Goal: Ask a question

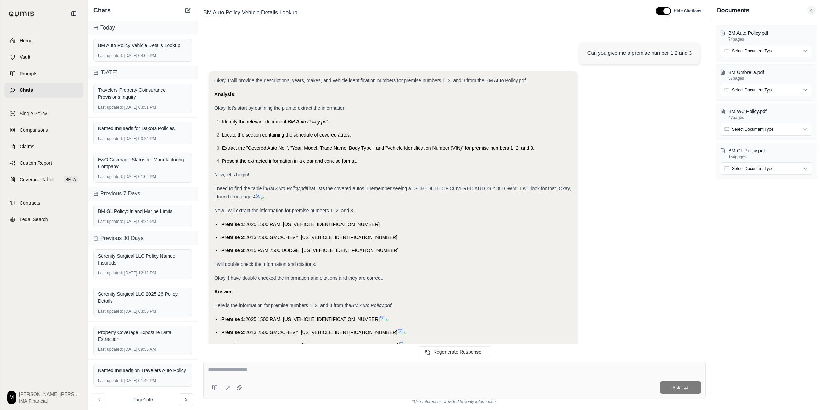
scroll to position [750, 0]
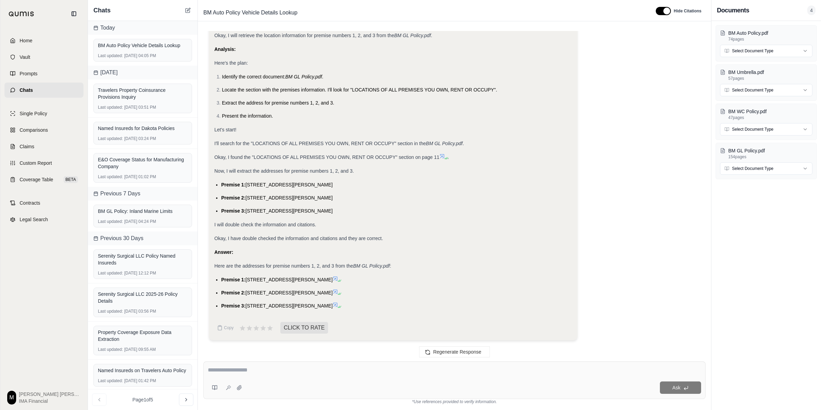
click at [429, 365] on div "Ask" at bounding box center [454, 379] width 502 height 37
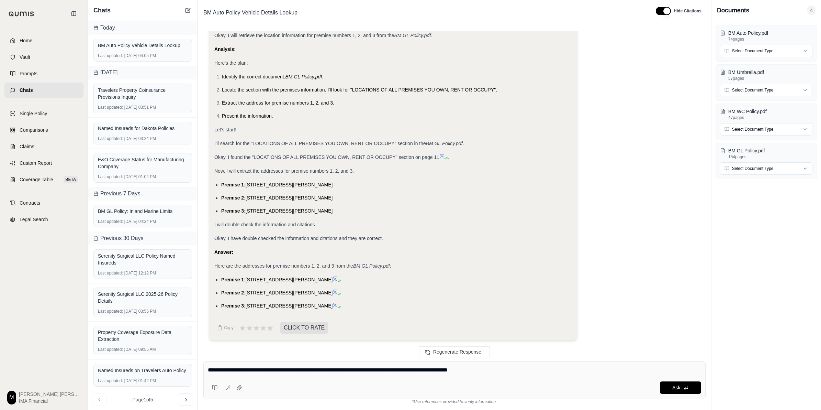
type textarea "**********"
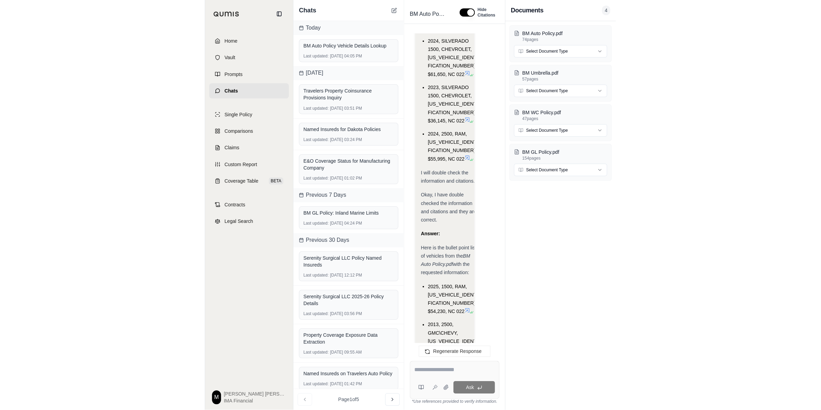
scroll to position [1494, 0]
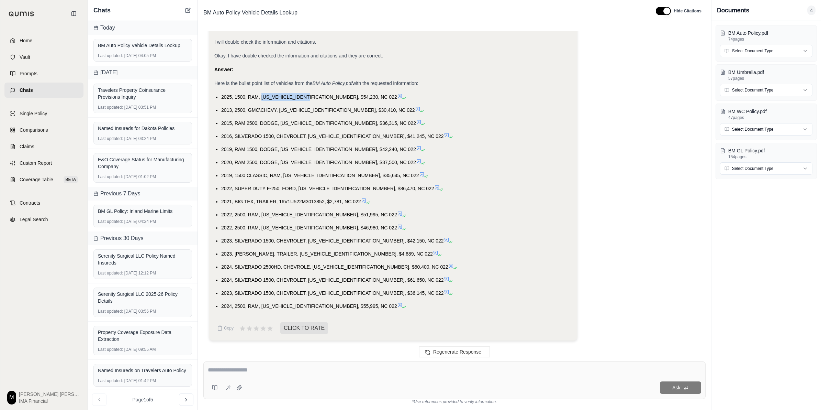
drag, startPoint x: 261, startPoint y: 96, endPoint x: 310, endPoint y: 97, distance: 49.1
click at [310, 97] on span "2025, 1500, RAM, [US_VEHICLE_IDENTIFICATION_NUMBER], $54,230, NC 022" at bounding box center [309, 96] width 176 height 5
copy span "[US_VEHICLE_IDENTIFICATION_NUMBER]"
drag, startPoint x: 279, startPoint y: 109, endPoint x: 330, endPoint y: 111, distance: 51.6
click at [330, 111] on span "2013, 2500, GMC\CHEVY, [US_VEHICLE_IDENTIFICATION_NUMBER], $30,410, NC 022" at bounding box center [318, 109] width 194 height 5
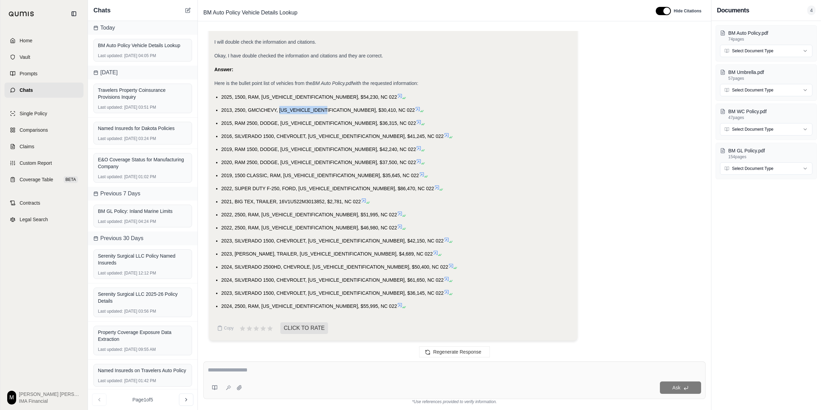
copy span "[US_VEHICLE_IDENTIFICATION_NUMBER]"
drag, startPoint x: 280, startPoint y: 122, endPoint x: 330, endPoint y: 125, distance: 49.6
click at [330, 125] on li "2015, RAM 2500, DODGE, [US_VEHICLE_IDENTIFICATION_NUMBER], $36,315, NC 022" at bounding box center [396, 123] width 351 height 8
copy span "[US_VEHICLE_IDENTIFICATION_NUMBER]"
drag, startPoint x: 308, startPoint y: 135, endPoint x: 359, endPoint y: 137, distance: 51.2
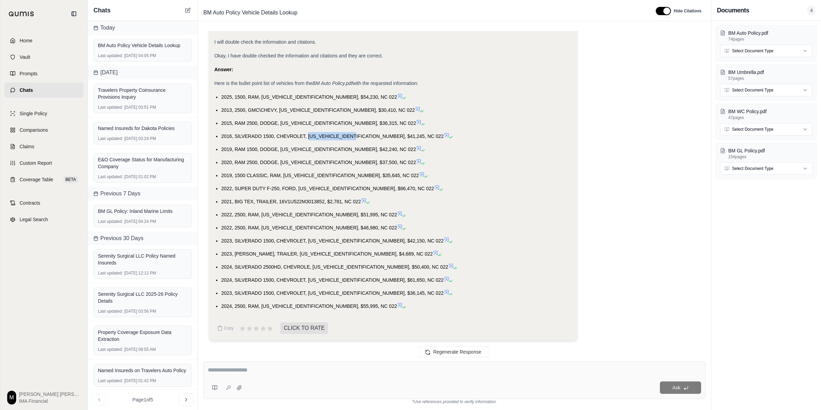
click at [359, 137] on span "2016, SILVERADO 1500, CHEVROLET, [US_VEHICLE_IDENTIFICATION_NUMBER], $41,245, N…" at bounding box center [332, 135] width 223 height 5
copy span "[US_VEHICLE_IDENTIFICATION_NUMBER]"
drag, startPoint x: 279, startPoint y: 148, endPoint x: 329, endPoint y: 151, distance: 49.9
click at [329, 151] on span "2019, RAM 1500, DODGE, [US_VEHICLE_IDENTIFICATION_NUMBER], $42,240, NC 022" at bounding box center [318, 148] width 195 height 5
copy span "[US_VEHICLE_IDENTIFICATION_NUMBER]"
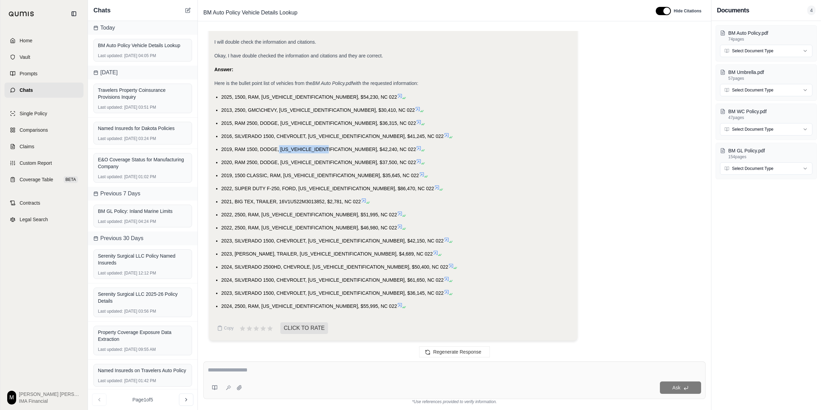
click at [293, 163] on span "2020, RAM 2500, DODGE, [US_VEHICLE_IDENTIFICATION_NUMBER], $37,500, NC 022" at bounding box center [318, 161] width 195 height 5
drag, startPoint x: 280, startPoint y: 162, endPoint x: 328, endPoint y: 162, distance: 48.1
click at [328, 162] on span "2020, RAM 2500, DODGE, [US_VEHICLE_IDENTIFICATION_NUMBER], $37,500, NC 022" at bounding box center [318, 161] width 195 height 5
copy span "3C6UR4HJ4LG23949"
copy span "[US_VEHICLE_IDENTIFICATION_NUMBER]"
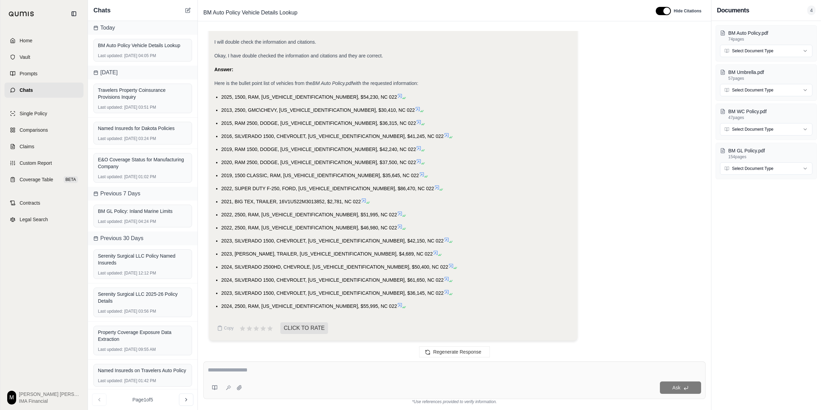
click at [286, 174] on span "2019, 1500 CLASSIC, RAM, [US_VEHICLE_IDENTIFICATION_NUMBER], $35,645, NC 022" at bounding box center [320, 174] width 198 height 5
drag, startPoint x: 283, startPoint y: 175, endPoint x: 332, endPoint y: 176, distance: 48.5
click at [332, 176] on span "2019, 1500 CLASSIC, RAM, [US_VEHICLE_IDENTIFICATION_NUMBER], $35,645, NC 022" at bounding box center [320, 174] width 198 height 5
copy span "[US_VEHICLE_IDENTIFICATION_NUMBER]"
drag, startPoint x: 298, startPoint y: 186, endPoint x: 347, endPoint y: 189, distance: 49.2
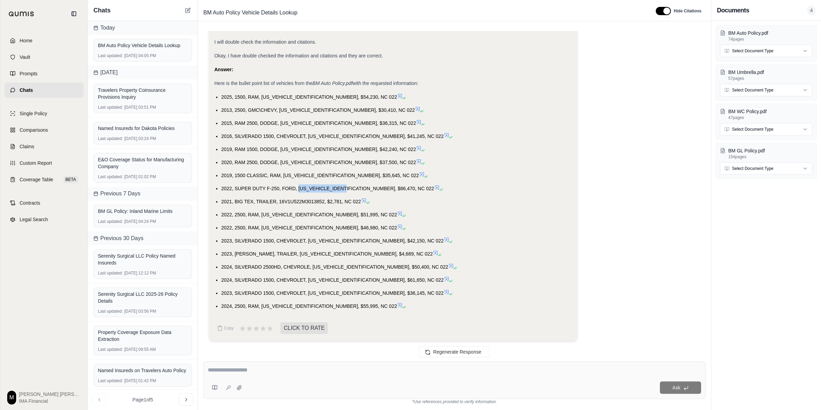
click at [347, 189] on span "2022, SUPER DUTY F-250, FORD, [US_VEHICLE_IDENTIFICATION_NUMBER], $86,470, NC 0…" at bounding box center [327, 188] width 213 height 5
copy span "[US_VEHICLE_IDENTIFICATION_NUMBER]"
drag, startPoint x: 279, startPoint y: 200, endPoint x: 323, endPoint y: 203, distance: 44.0
click at [323, 203] on span "2021, BIG TEX, TRAILER, 16V1U522M3013852, $2,781, NC 022" at bounding box center [291, 201] width 140 height 5
copy span "16V1U522M3013852"
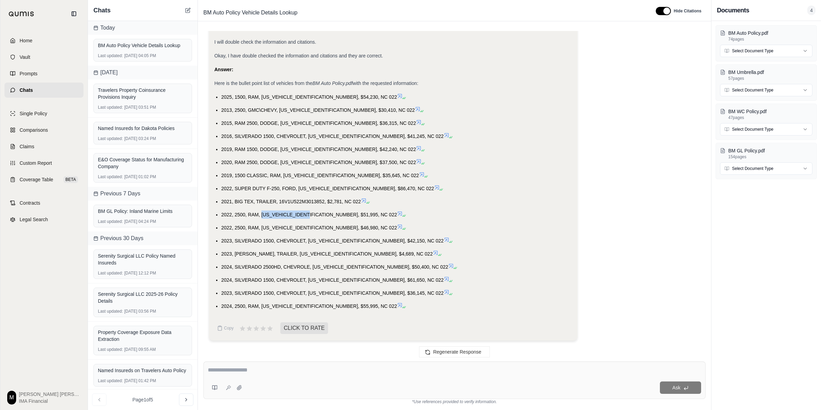
drag, startPoint x: 261, startPoint y: 213, endPoint x: 310, endPoint y: 215, distance: 48.8
click at [310, 215] on span "2022, 2500, RAM, [US_VEHICLE_IDENTIFICATION_NUMBER], $51,995, NC 022" at bounding box center [309, 214] width 176 height 5
drag, startPoint x: 262, startPoint y: 227, endPoint x: 311, endPoint y: 229, distance: 49.2
click at [311, 229] on span "2022, 2500, RAM, [US_VEHICLE_IDENTIFICATION_NUMBER], $46,980, NC 022" at bounding box center [309, 227] width 176 height 5
click at [308, 239] on span "2023, SILVERADO 1500, CHEVROLET, [US_VEHICLE_IDENTIFICATION_NUMBER], $42,150, N…" at bounding box center [332, 240] width 223 height 5
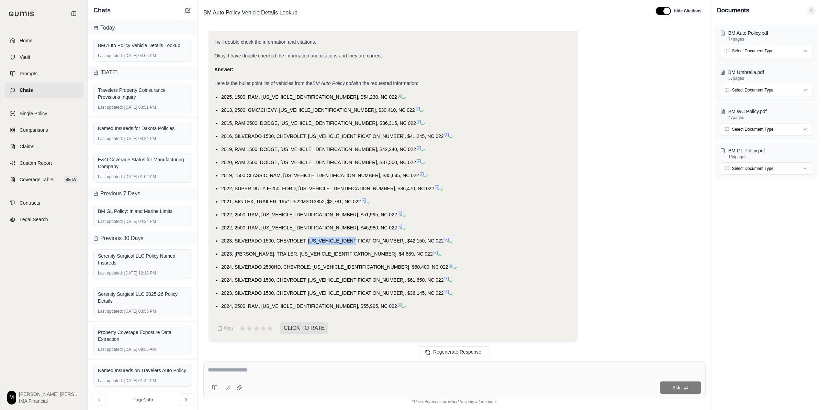
drag, startPoint x: 308, startPoint y: 239, endPoint x: 358, endPoint y: 242, distance: 50.2
click at [358, 242] on span "2023, SILVERADO 1500, CHEVROLET, [US_VEHICLE_IDENTIFICATION_NUMBER], $42,150, N…" at bounding box center [332, 240] width 223 height 5
drag, startPoint x: 282, startPoint y: 253, endPoint x: 332, endPoint y: 254, distance: 49.2
click at [332, 254] on span "2023, [PERSON_NAME], TRAILER, [US_VEHICLE_IDENTIFICATION_NUMBER], $4,689, NC 022" at bounding box center [327, 253] width 212 height 5
drag, startPoint x: 312, startPoint y: 266, endPoint x: 362, endPoint y: 269, distance: 49.9
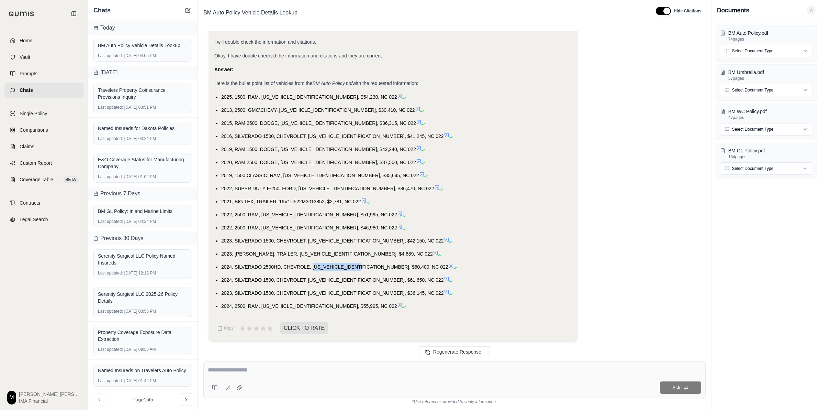
click at [362, 269] on li "2024, SILVERADO 2500HD, CHEVROLE, [US_VEHICLE_IDENTIFICATION_NUMBER], $50,400, …" at bounding box center [396, 267] width 351 height 8
drag, startPoint x: 363, startPoint y: 267, endPoint x: 313, endPoint y: 266, distance: 49.8
click at [313, 266] on span "2024, SILVERADO 2500HD, CHEVROLE, [US_VEHICLE_IDENTIFICATION_NUMBER], $50,400, …" at bounding box center [334, 266] width 227 height 5
drag, startPoint x: 307, startPoint y: 279, endPoint x: 360, endPoint y: 279, distance: 52.9
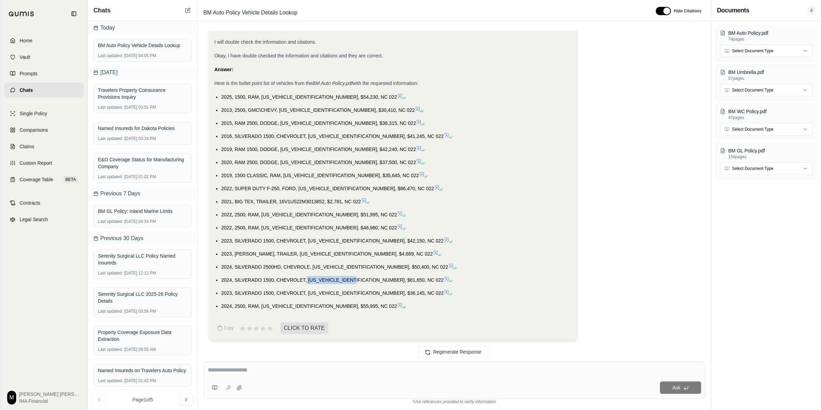
click at [360, 279] on span "2024, SILVERADO 1500, CHEVROLET, [US_VEHICLE_IDENTIFICATION_NUMBER], $61,650, N…" at bounding box center [332, 279] width 223 height 5
click at [312, 292] on span "2023, SILVERADO 1500, CHEVROLET, [US_VEHICLE_IDENTIFICATION_NUMBER], $36,145, N…" at bounding box center [332, 292] width 223 height 5
drag, startPoint x: 308, startPoint y: 292, endPoint x: 360, endPoint y: 291, distance: 52.2
click at [360, 291] on span "2023, SILVERADO 1500, CHEVROLET, [US_VEHICLE_IDENTIFICATION_NUMBER], $36,145, N…" at bounding box center [332, 292] width 223 height 5
drag, startPoint x: 260, startPoint y: 304, endPoint x: 311, endPoint y: 306, distance: 50.9
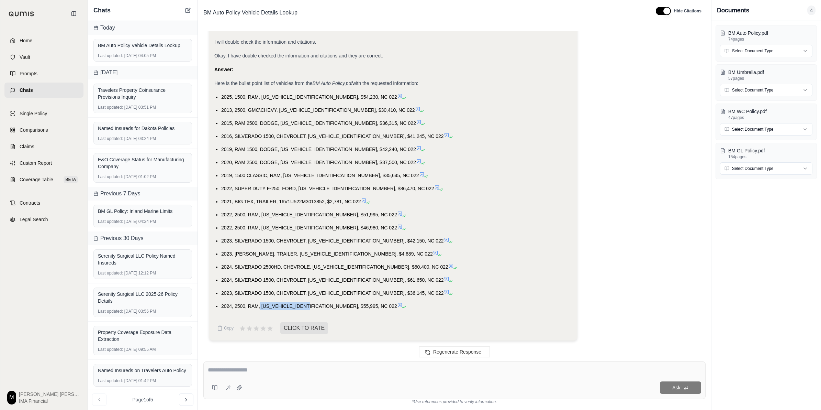
click at [311, 306] on span "2024, 2500, RAM, [US_VEHICLE_IDENTIFICATION_NUMBER], $55,995, NC 022" at bounding box center [309, 305] width 176 height 5
